Goal: Information Seeking & Learning: Understand process/instructions

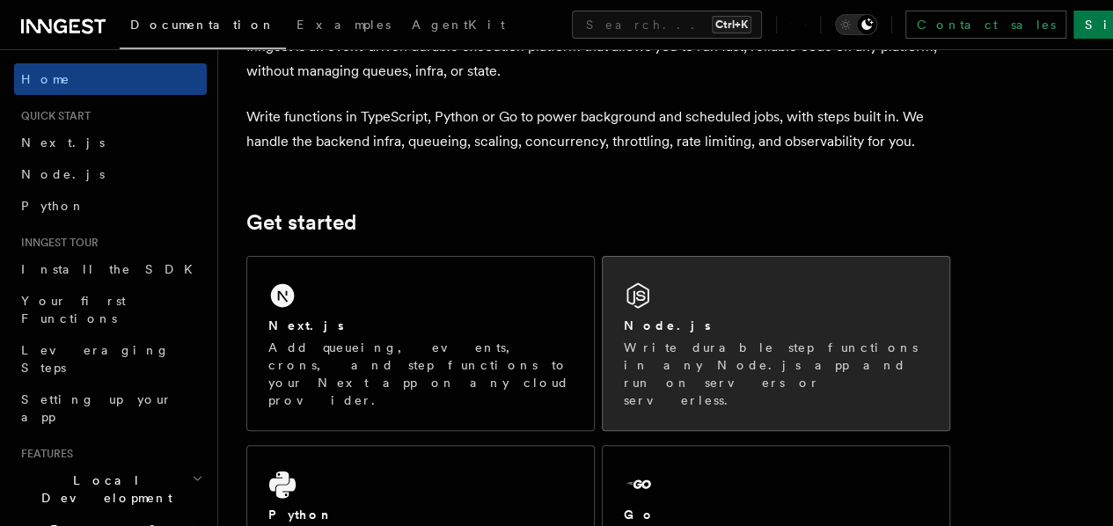
click at [678, 335] on div "Node.js" at bounding box center [776, 326] width 304 height 18
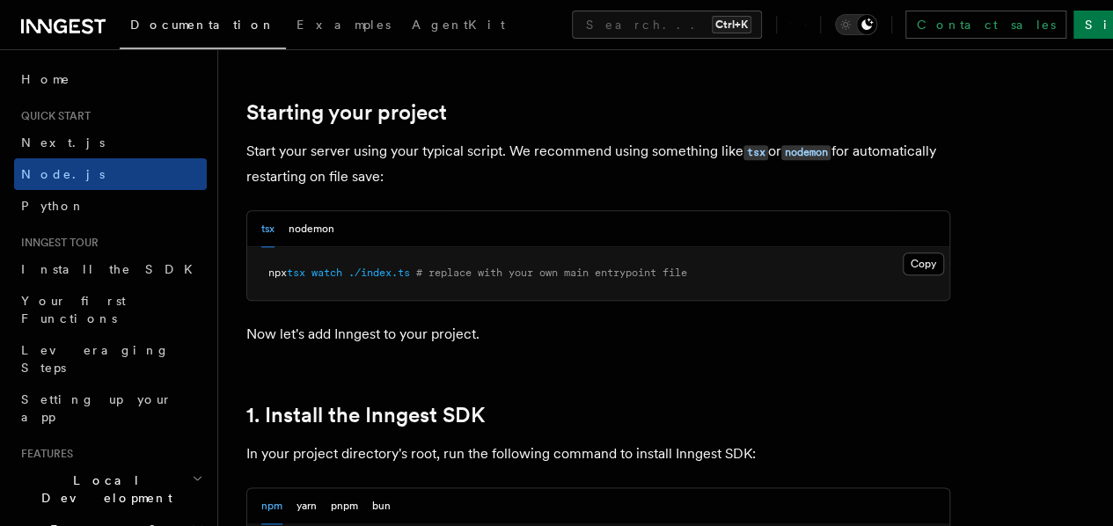
scroll to position [1025, 0]
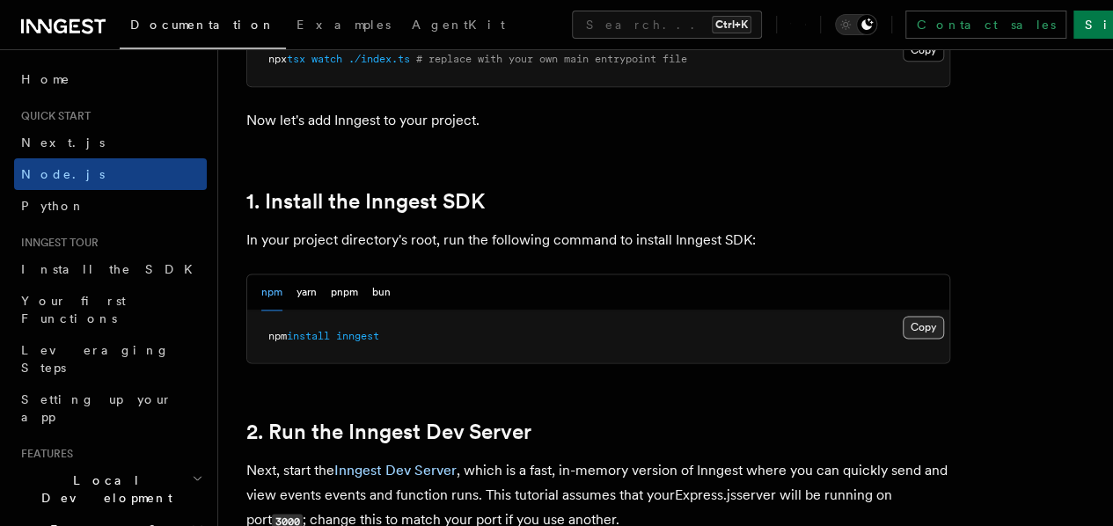
click at [903, 339] on button "Copy Copied" at bounding box center [923, 327] width 41 height 23
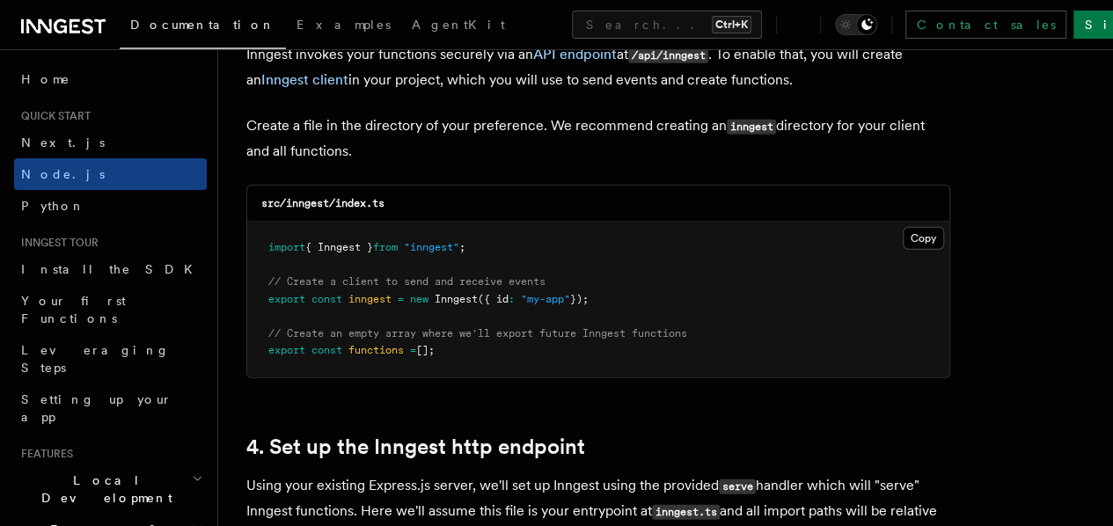
scroll to position [2322, 0]
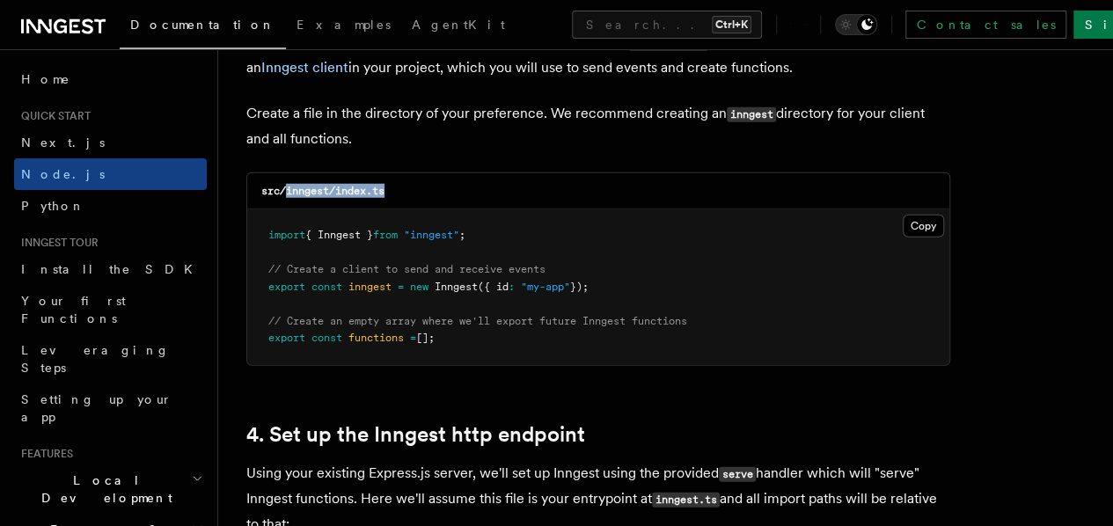
drag, startPoint x: 285, startPoint y: 172, endPoint x: 403, endPoint y: 178, distance: 118.1
click at [403, 178] on div "src/inngest/index.ts" at bounding box center [598, 191] width 702 height 36
copy code "inngest/index.ts"
click at [528, 209] on pre "import { Inngest } from "inngest" ; // Create a client to send and receive even…" at bounding box center [598, 287] width 702 height 156
drag, startPoint x: 337, startPoint y: 178, endPoint x: 417, endPoint y: 168, distance: 80.7
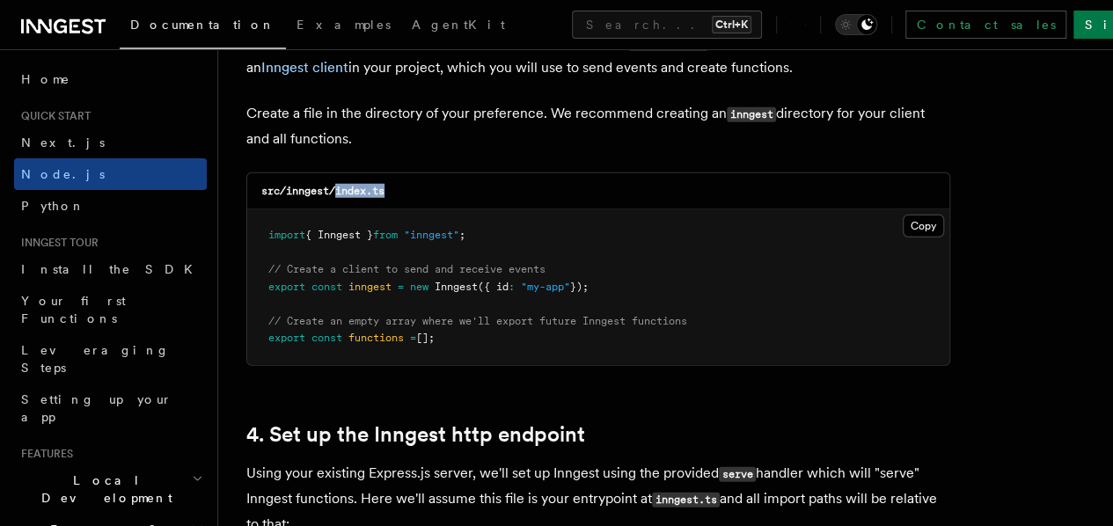
click at [417, 173] on div "src/inngest/index.ts" at bounding box center [598, 191] width 702 height 36
copy code "index.ts"
click at [463, 173] on div "src/inngest/index.ts" at bounding box center [598, 191] width 702 height 36
click at [903, 215] on button "Copy Copied" at bounding box center [923, 226] width 41 height 23
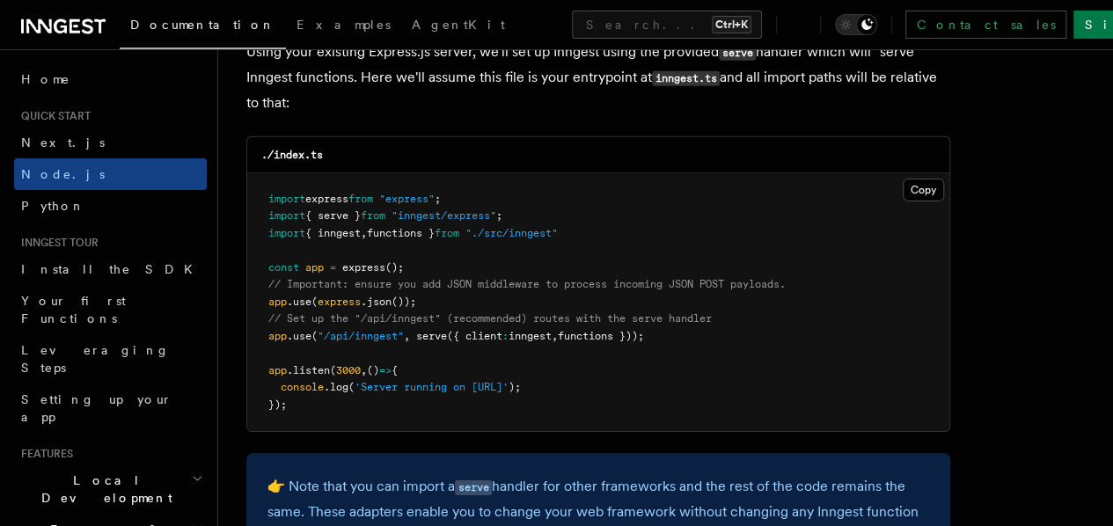
scroll to position [2745, 0]
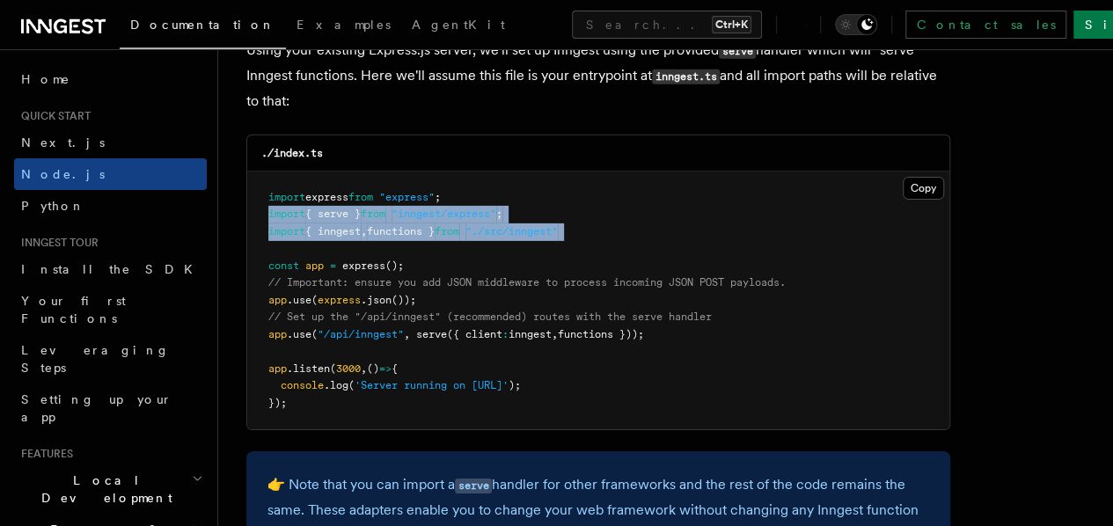
drag, startPoint x: 262, startPoint y: 193, endPoint x: 614, endPoint y: 231, distance: 354.0
click at [614, 231] on pre "import express from "express" ; import { serve } from "inngest/express" ; impor…" at bounding box center [598, 301] width 702 height 259
copy code "import { serve } from "inngest/express" ; import { inngest , functions } from "…"
click at [614, 231] on pre "import express from "express" ; import { serve } from "inngest/express" ; impor…" at bounding box center [598, 301] width 702 height 259
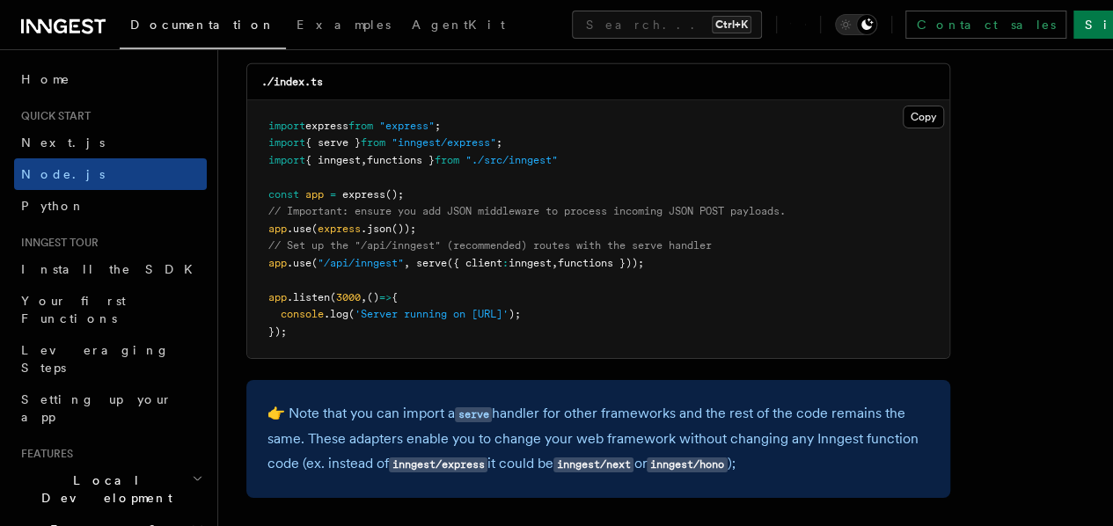
scroll to position [2822, 0]
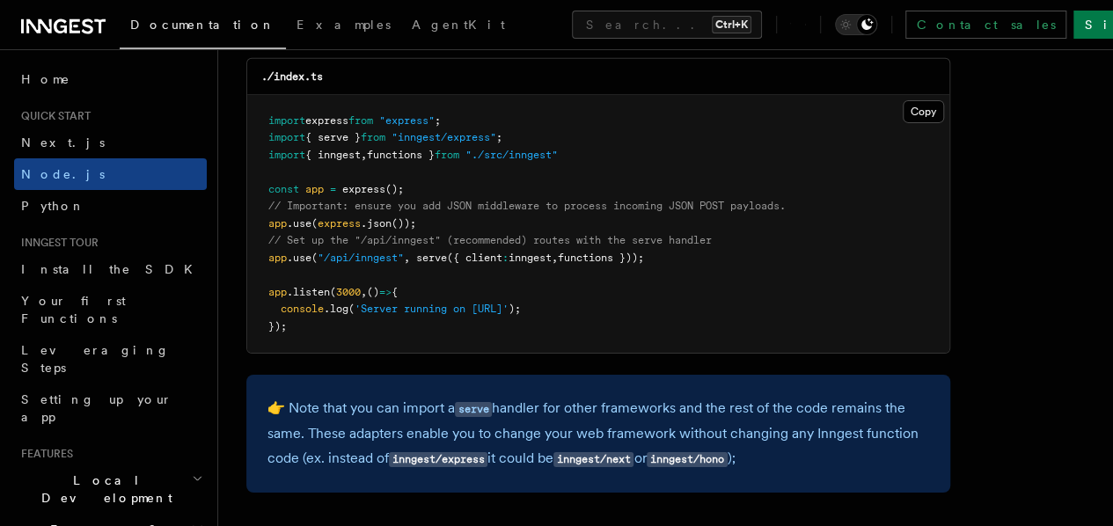
click at [271, 252] on span "app" at bounding box center [277, 258] width 18 height 12
drag, startPoint x: 266, startPoint y: 224, endPoint x: 711, endPoint y: 245, distance: 445.7
click at [711, 245] on pre "import express from "express" ; import { serve } from "inngest/express" ; impor…" at bounding box center [598, 224] width 702 height 259
copy code "// Set up the "/api/inngest" (recommended) routes with the serve handler app .u…"
click at [711, 245] on pre "import express from "express" ; import { serve } from "inngest/express" ; impor…" at bounding box center [598, 224] width 702 height 259
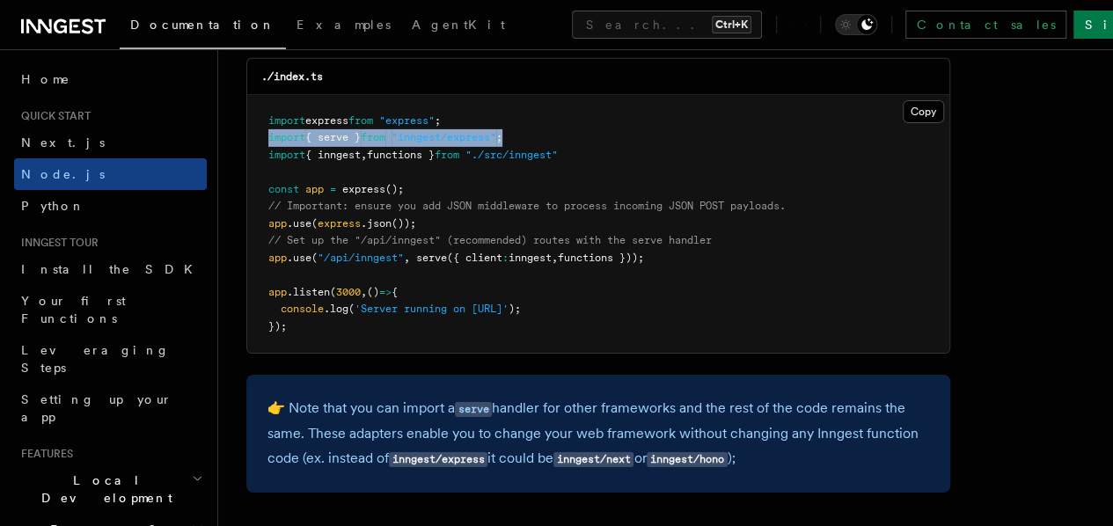
drag, startPoint x: 531, startPoint y: 122, endPoint x: 255, endPoint y: 126, distance: 276.3
click at [255, 126] on pre "import express from "express" ; import { serve } from "inngest/express" ; impor…" at bounding box center [598, 224] width 702 height 259
copy span "import { serve } from "inngest/express" ;"
click at [616, 252] on span "functions }));" at bounding box center [601, 258] width 86 height 12
